Goal: Information Seeking & Learning: Learn about a topic

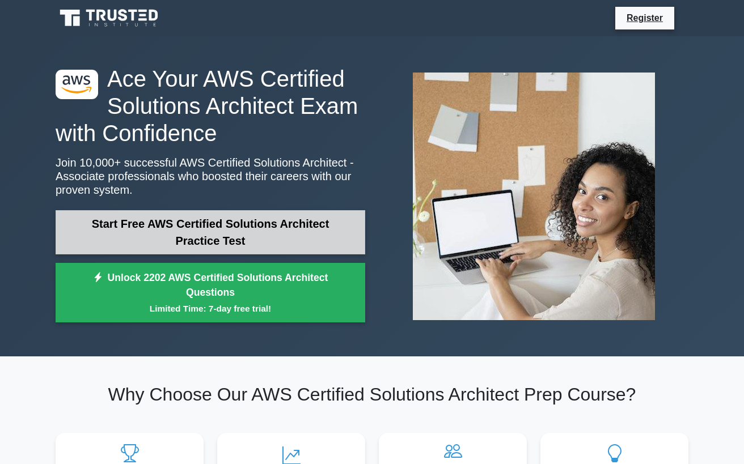
click at [246, 220] on link "Start Free AWS Certified Solutions Architect Practice Test" at bounding box center [211, 232] width 310 height 44
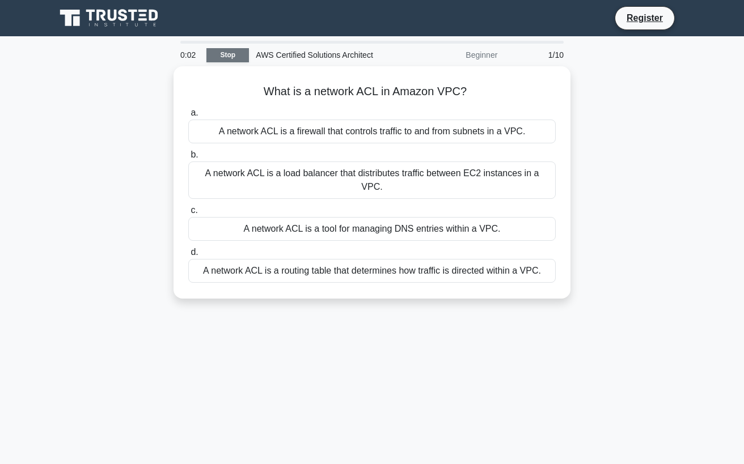
click at [243, 51] on link "Stop" at bounding box center [227, 55] width 43 height 14
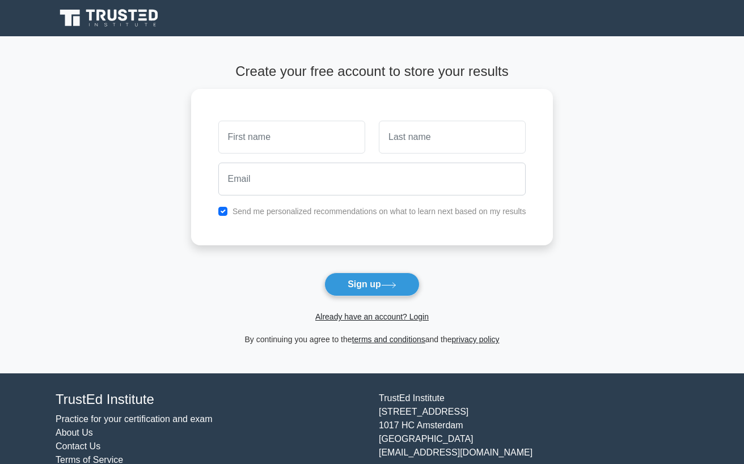
click at [111, 10] on icon at bounding box center [110, 18] width 109 height 22
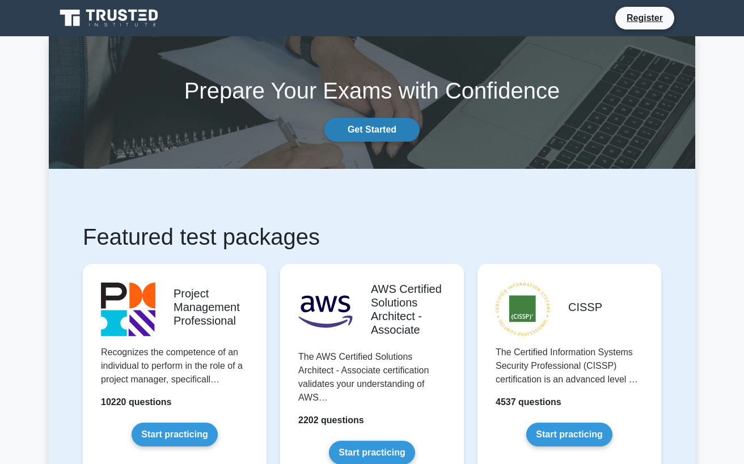
click at [393, 126] on link "Get Started" at bounding box center [371, 130] width 95 height 24
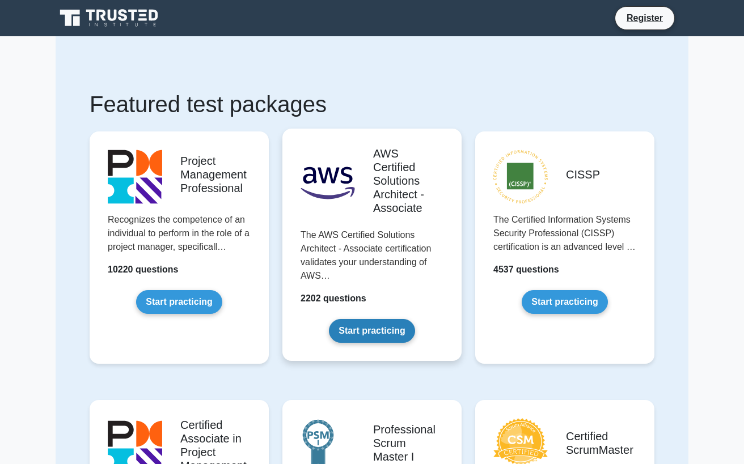
click at [329, 319] on link "Start practicing" at bounding box center [372, 331] width 86 height 24
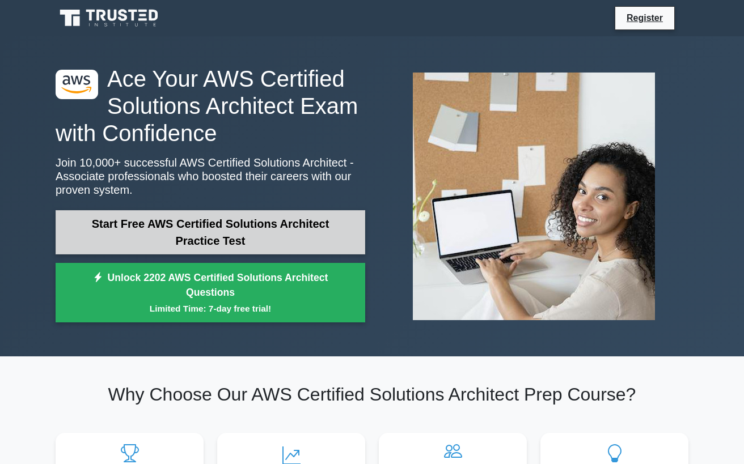
click at [269, 250] on link "Start Free AWS Certified Solutions Architect Practice Test" at bounding box center [211, 232] width 310 height 44
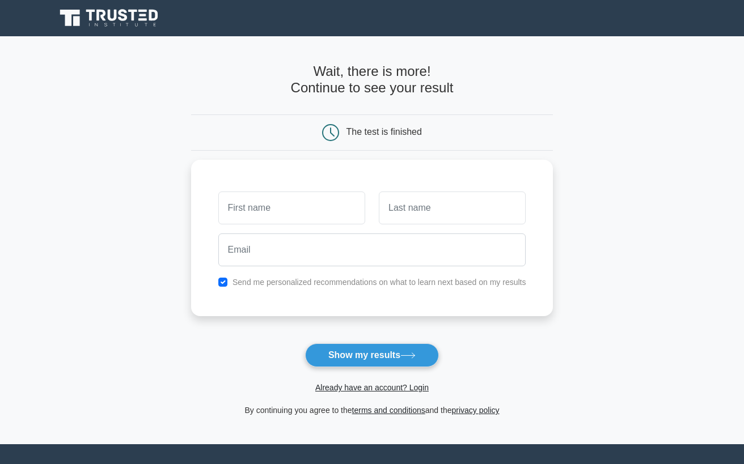
click at [609, 109] on main "Wait, there is more! Continue to see your result The test is finished and the" at bounding box center [372, 240] width 744 height 408
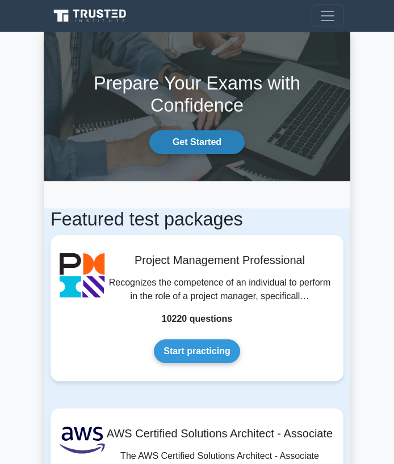
click at [217, 151] on link "Get Started" at bounding box center [196, 142] width 95 height 24
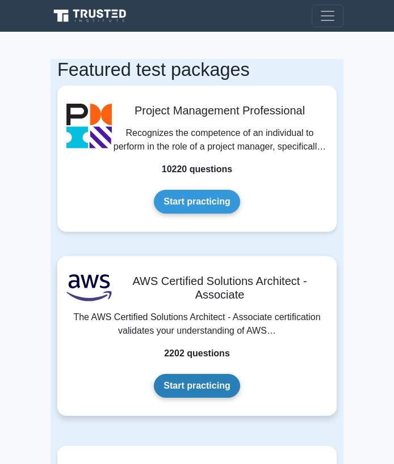
click at [170, 388] on link "Start practicing" at bounding box center [197, 386] width 86 height 24
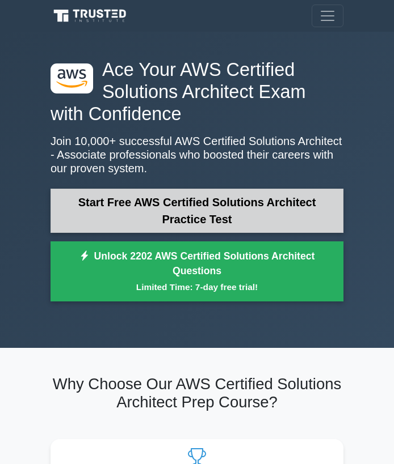
click at [246, 211] on link "Start Free AWS Certified Solutions Architect Practice Test" at bounding box center [196, 211] width 293 height 44
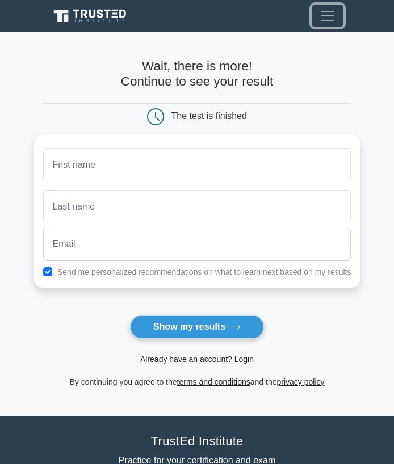
click at [334, 14] on span "Toggle navigation" at bounding box center [327, 15] width 17 height 17
click at [328, 15] on span "Toggle navigation" at bounding box center [327, 15] width 17 height 17
